Goal: Information Seeking & Learning: Check status

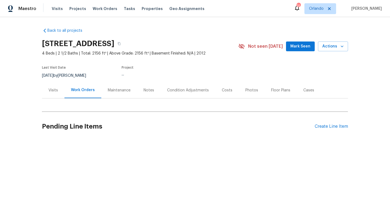
click at [151, 74] on div "..." at bounding box center [174, 74] width 104 height 4
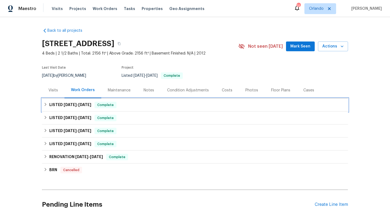
click at [61, 104] on h6 "LISTED [DATE] - [DATE]" at bounding box center [70, 105] width 42 height 7
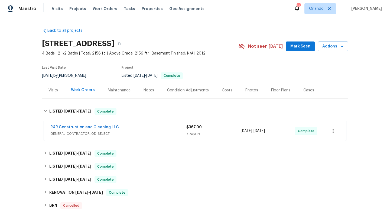
click at [129, 131] on span "GENERAL_CONTRACTOR, OD_SELECT" at bounding box center [118, 133] width 136 height 5
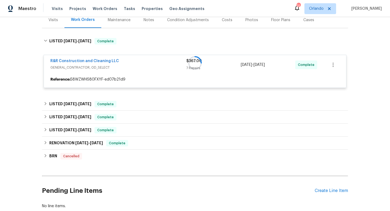
scroll to position [76, 0]
